Goal: Information Seeking & Learning: Learn about a topic

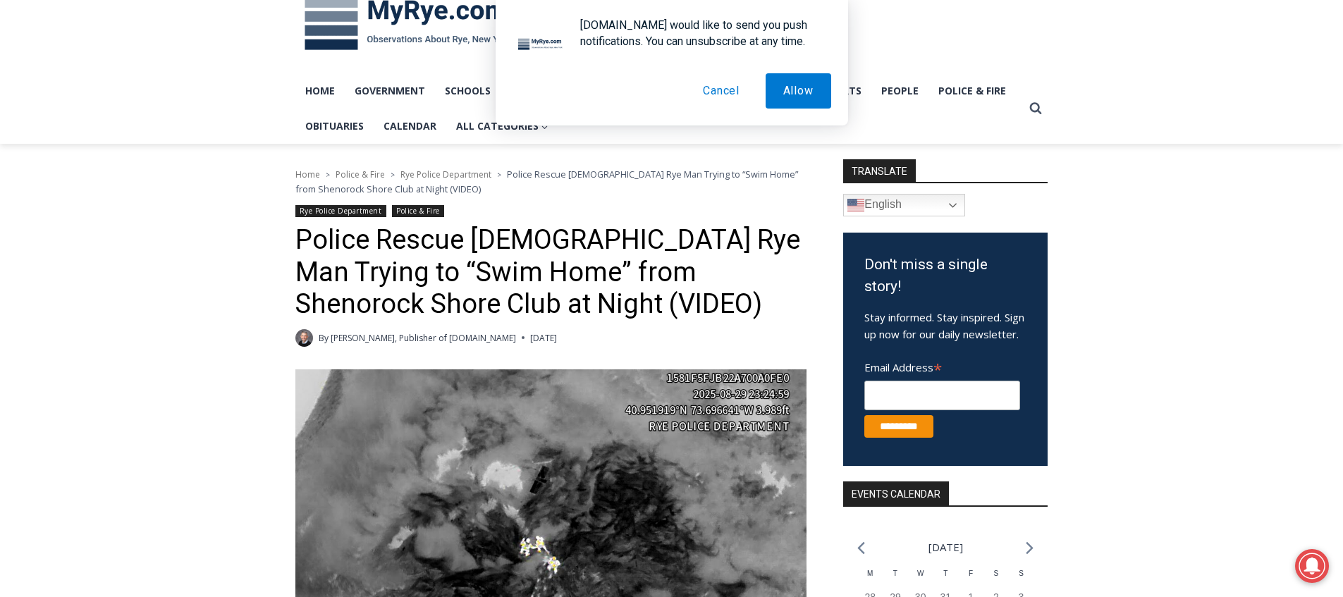
scroll to position [93, 0]
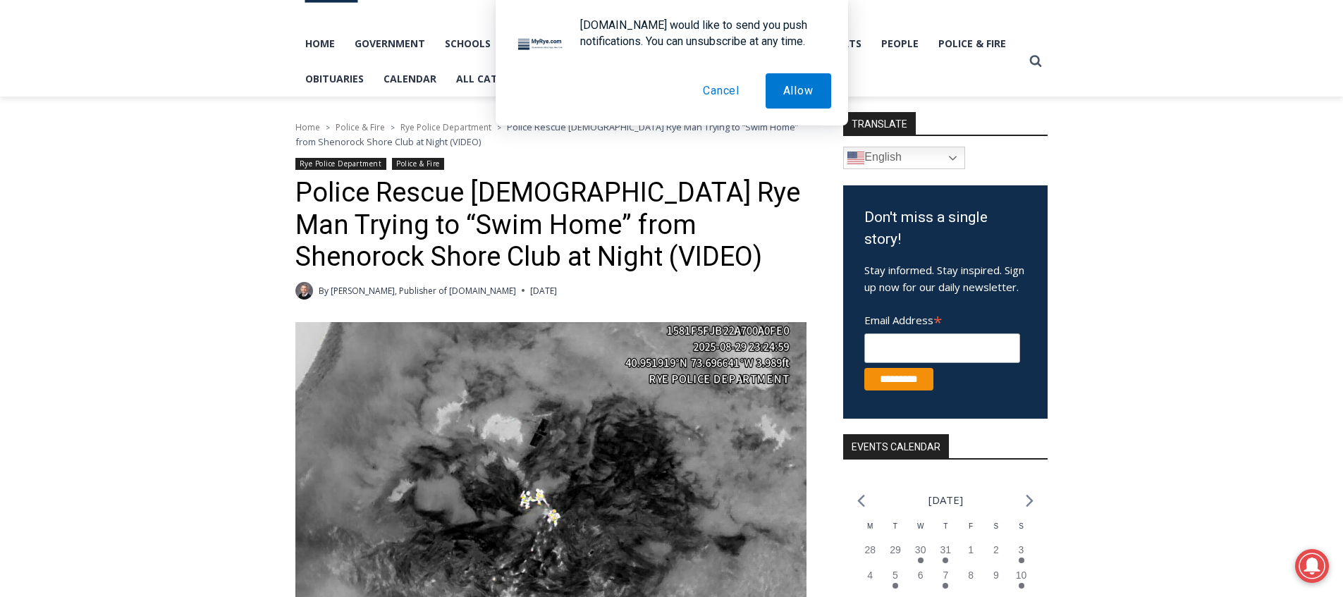
click at [713, 80] on button "Cancel" at bounding box center [721, 90] width 72 height 35
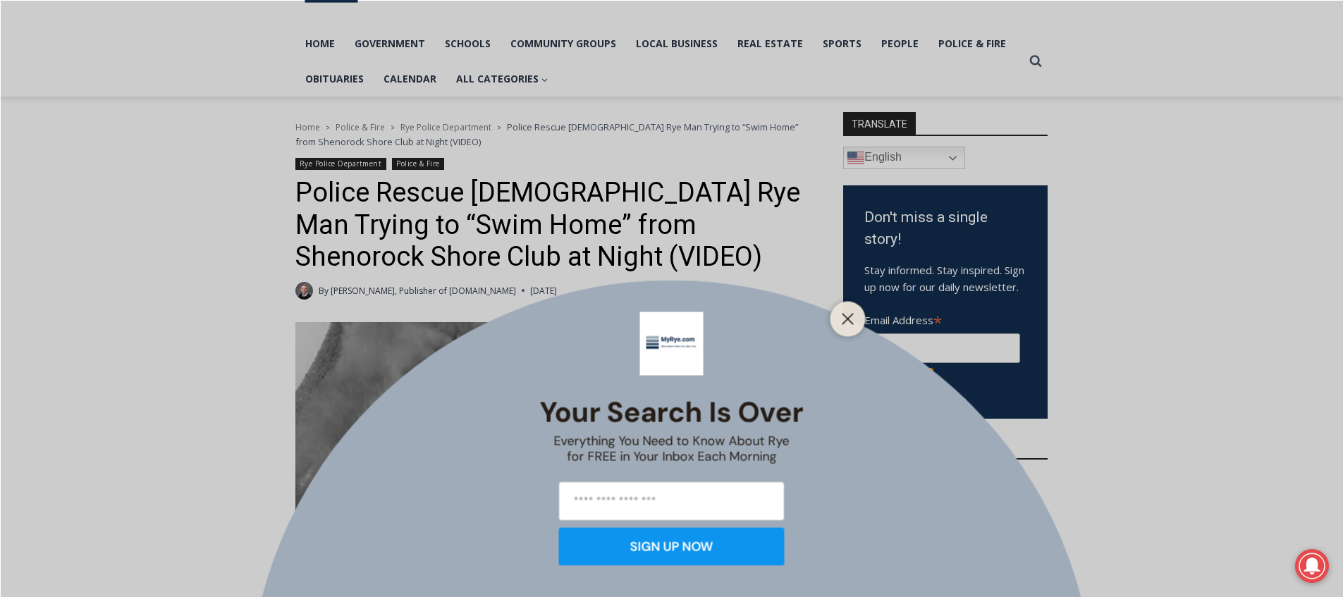
click at [832, 321] on div at bounding box center [847, 318] width 35 height 35
click at [853, 319] on icon "Close" at bounding box center [848, 318] width 13 height 13
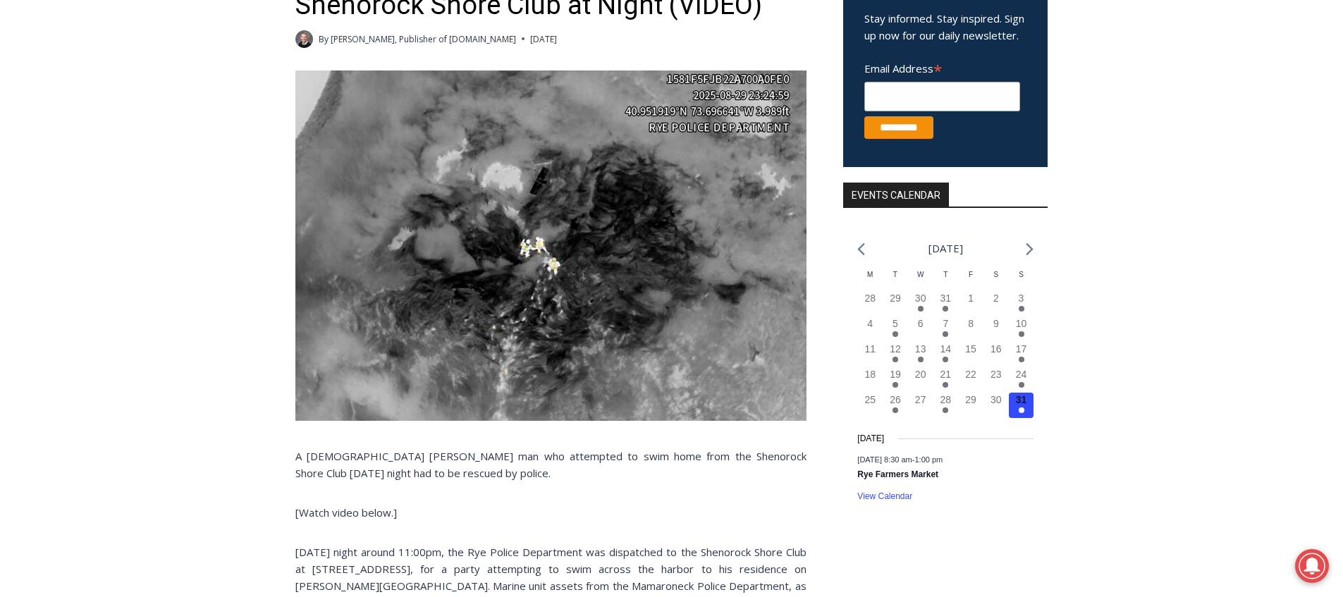
click at [565, 241] on img at bounding box center [550, 245] width 511 height 350
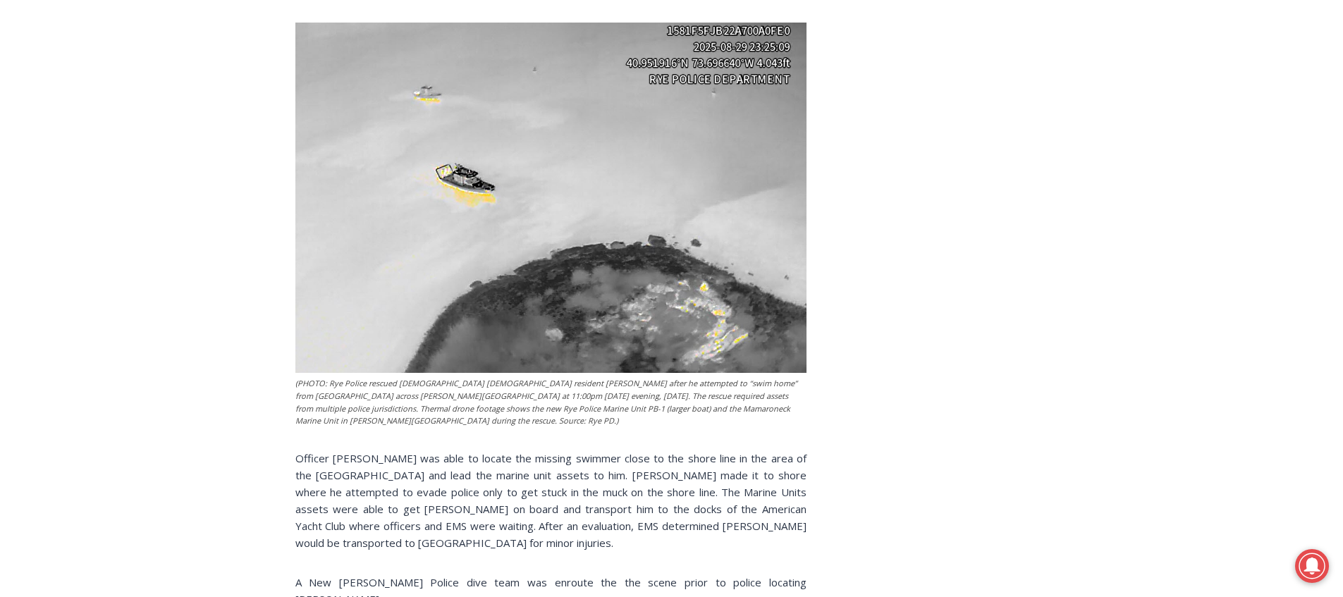
click at [414, 243] on img at bounding box center [550, 198] width 511 height 351
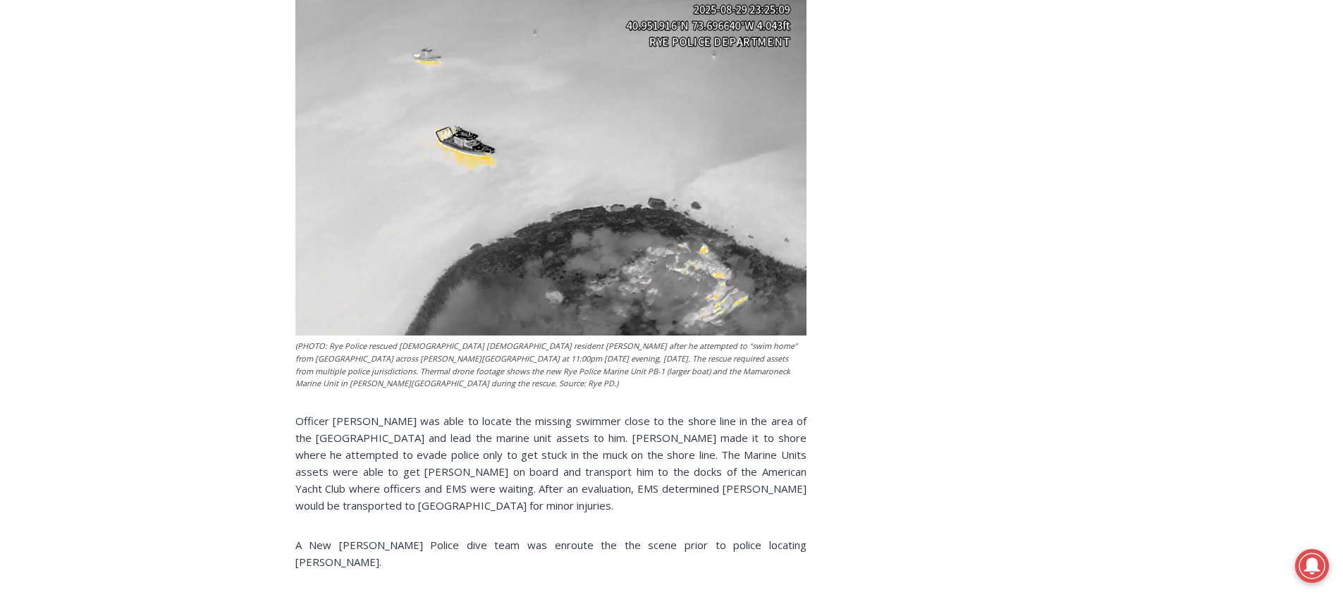
scroll to position [524, 0]
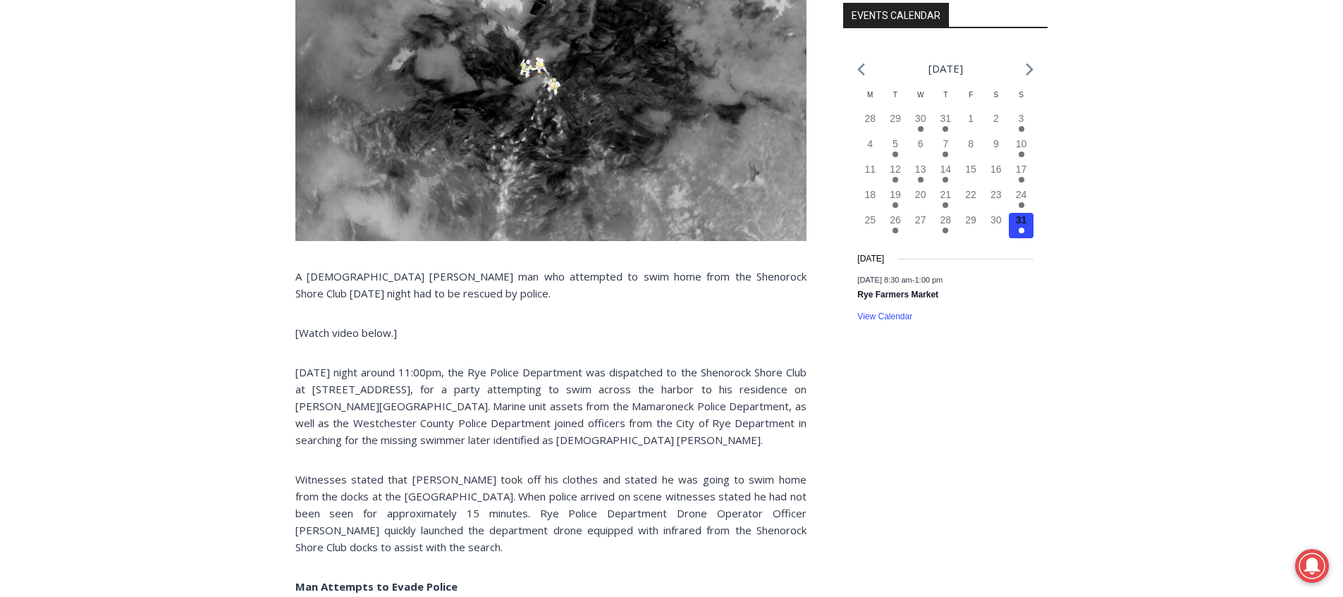
click at [384, 293] on p "A [DEMOGRAPHIC_DATA] [PERSON_NAME] man who attempted to swim home from the Shen…" at bounding box center [550, 285] width 511 height 34
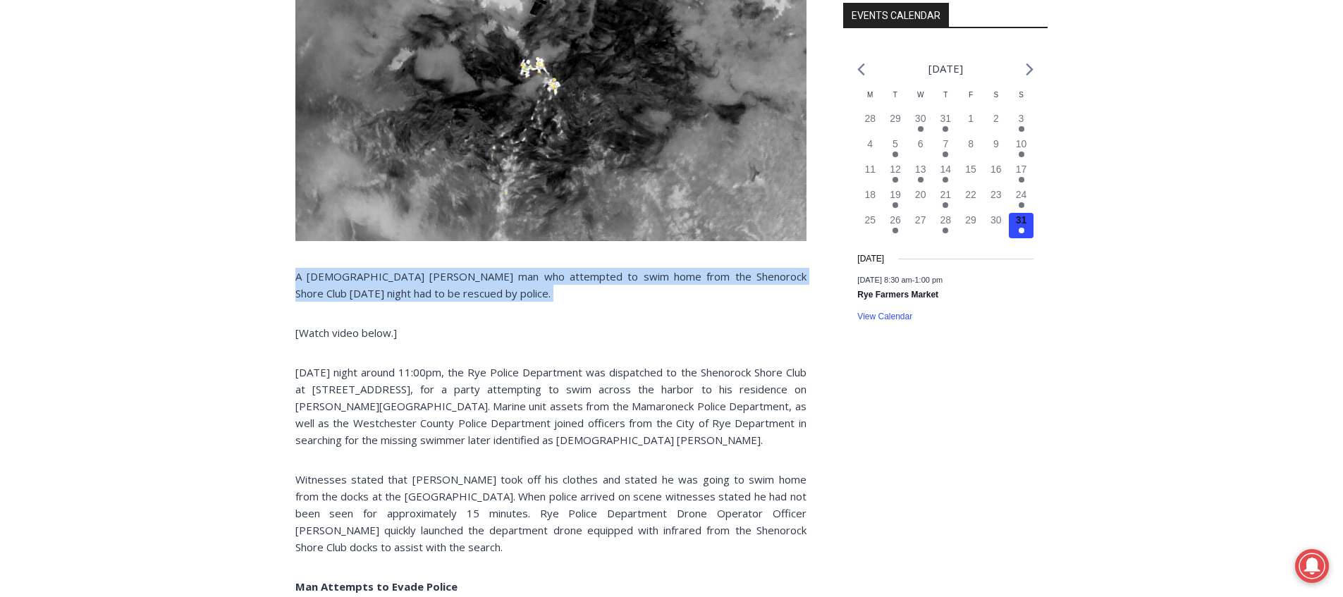
click at [384, 293] on p "A [DEMOGRAPHIC_DATA] [PERSON_NAME] man who attempted to swim home from the Shen…" at bounding box center [550, 285] width 511 height 34
